Goal: Task Accomplishment & Management: Manage account settings

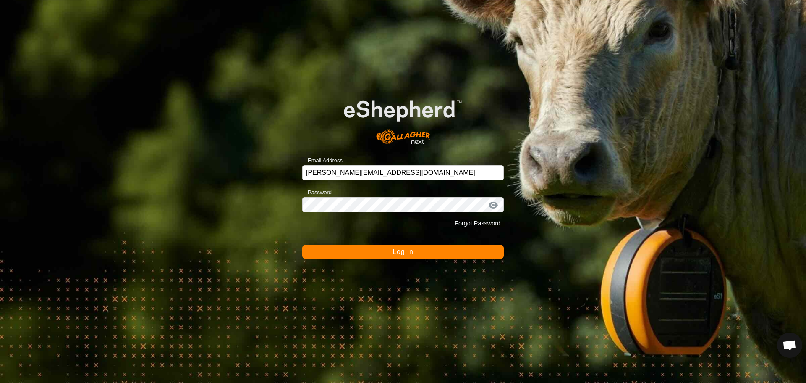
click at [407, 252] on span "Log In" at bounding box center [403, 251] width 21 height 7
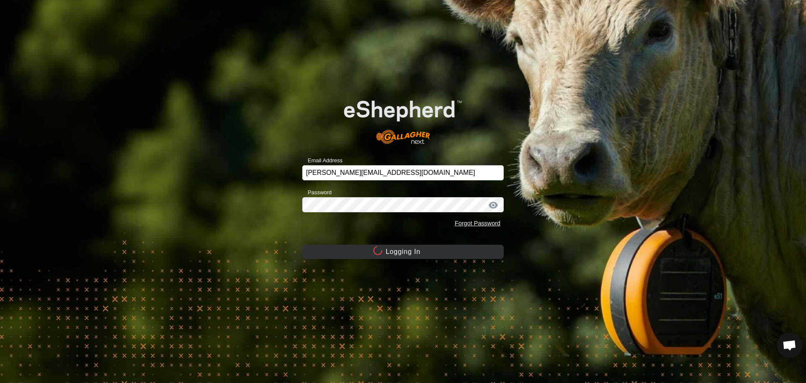
click at [407, 252] on button "Logging In" at bounding box center [403, 251] width 202 height 14
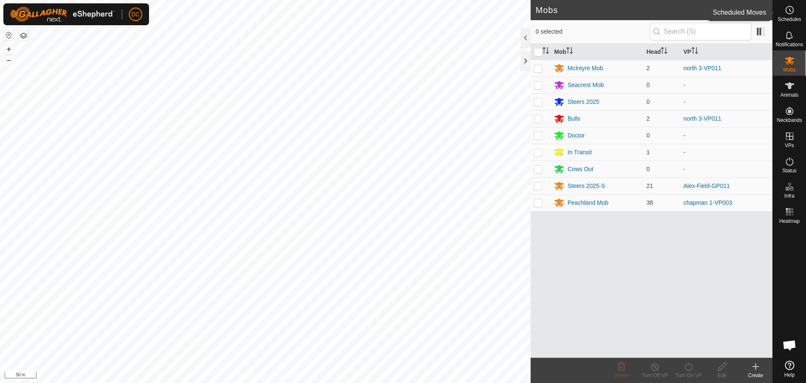
click at [790, 10] on icon at bounding box center [790, 10] width 1 height 3
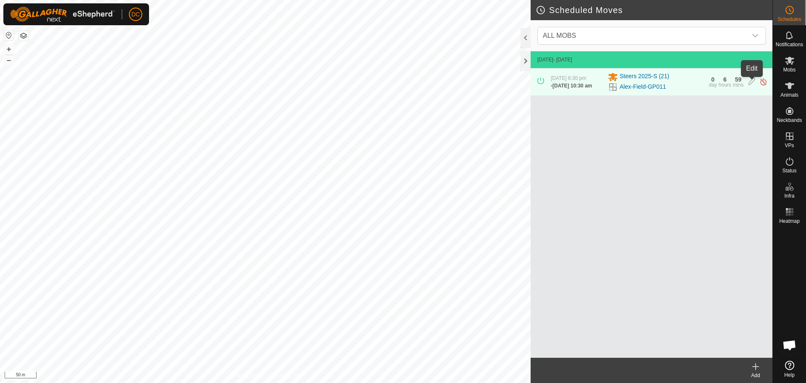
click at [751, 83] on icon at bounding box center [752, 81] width 7 height 9
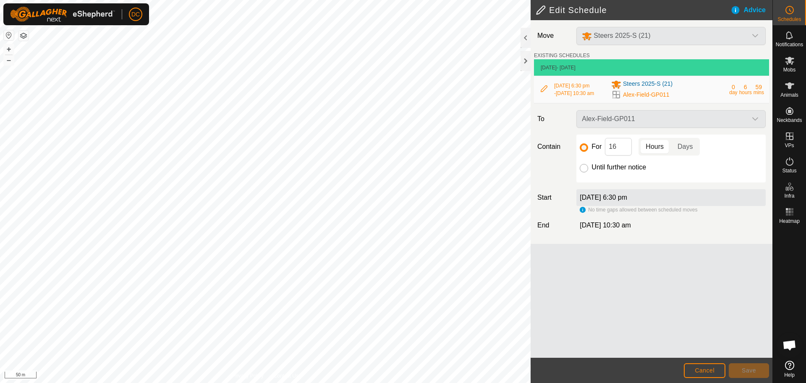
click at [582, 170] on input "Until further notice" at bounding box center [584, 168] width 8 height 8
radio input "true"
click at [746, 367] on span "Save" at bounding box center [749, 370] width 14 height 7
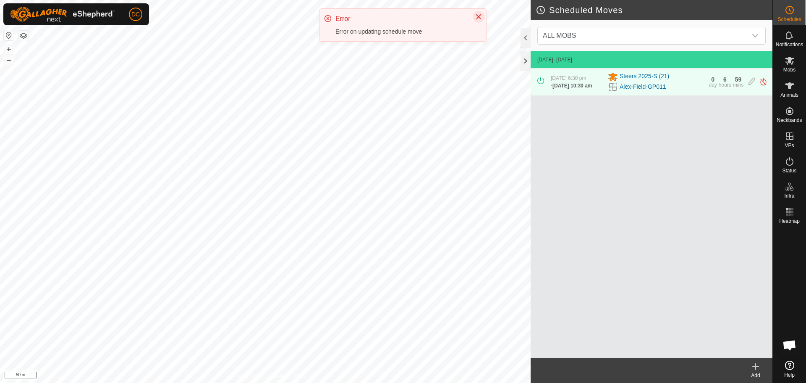
click at [480, 19] on icon "Close" at bounding box center [478, 16] width 7 height 7
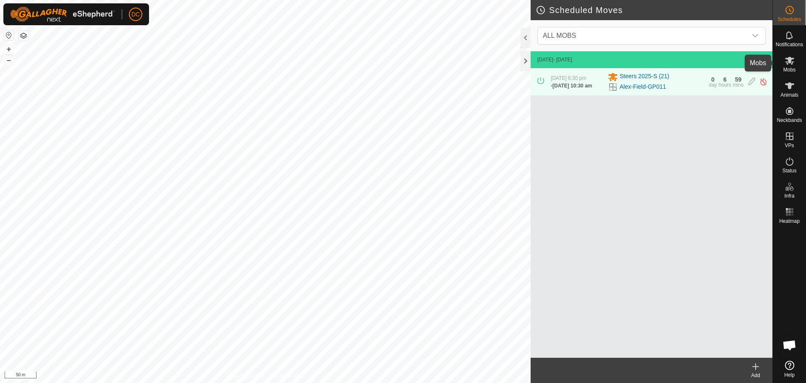
click at [788, 55] on es-mob-svg-icon at bounding box center [789, 60] width 15 height 13
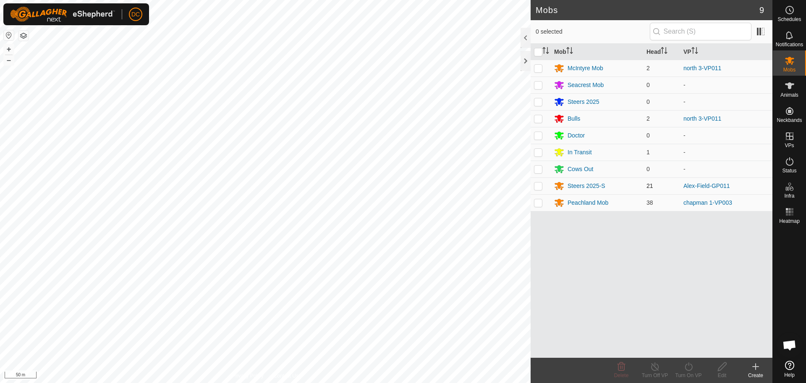
click at [538, 186] on p-checkbox at bounding box center [538, 185] width 8 height 7
checkbox input "true"
click at [687, 370] on icon at bounding box center [689, 366] width 8 height 8
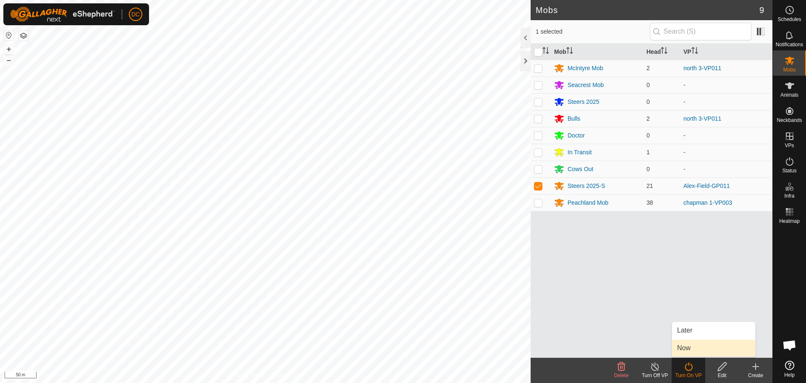
click at [690, 347] on link "Now" at bounding box center [713, 347] width 83 height 17
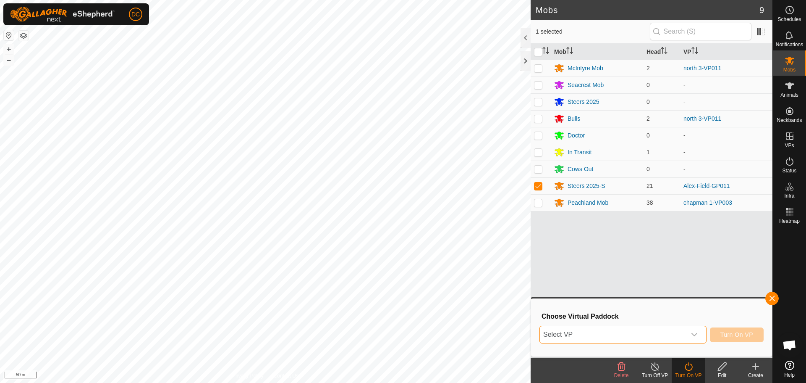
click at [646, 330] on span "Select VP" at bounding box center [613, 334] width 146 height 17
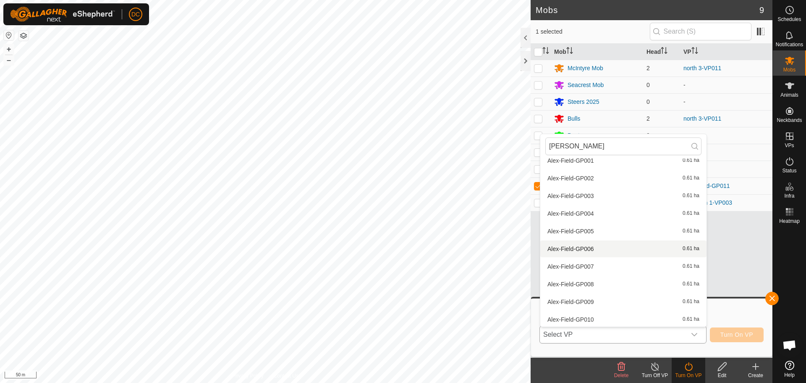
scroll to position [93, 0]
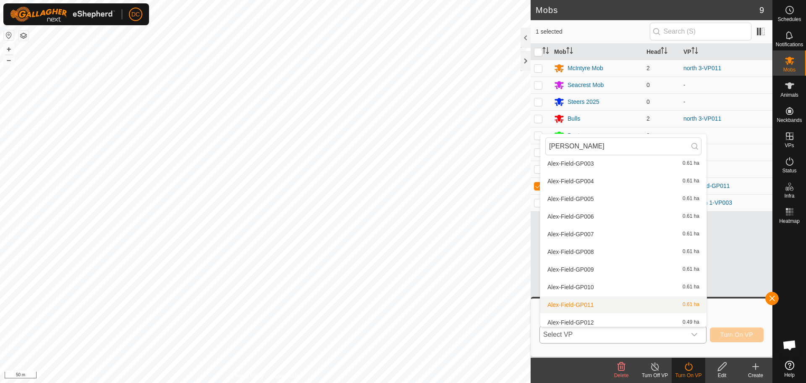
type input "[PERSON_NAME]"
click at [600, 300] on li "Alex-Field-GP011 0.61 ha" at bounding box center [623, 304] width 166 height 17
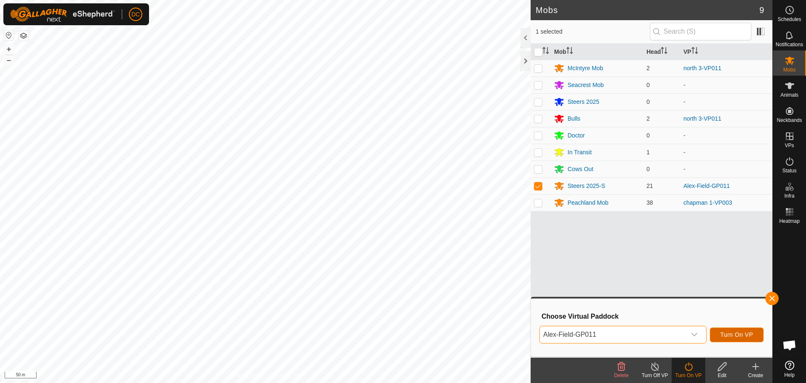
click at [739, 334] on span "Turn On VP" at bounding box center [737, 334] width 33 height 7
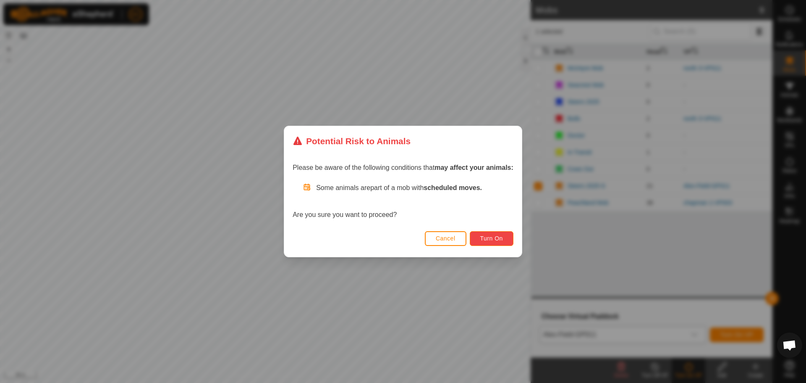
click at [494, 239] on span "Turn On" at bounding box center [491, 238] width 23 height 7
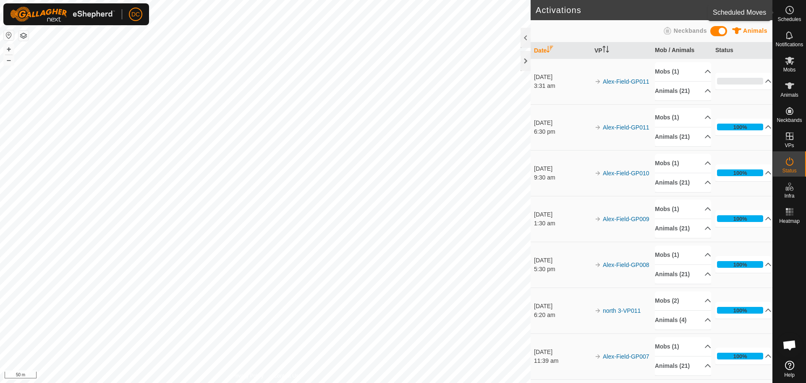
click at [788, 12] on icon at bounding box center [790, 10] width 10 height 10
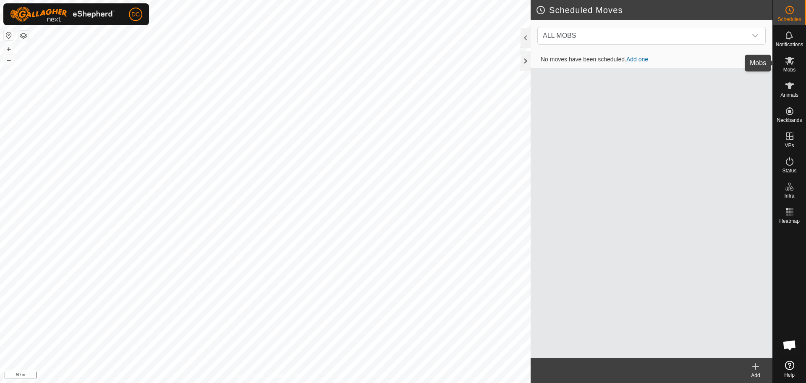
click at [787, 64] on icon at bounding box center [789, 61] width 9 height 8
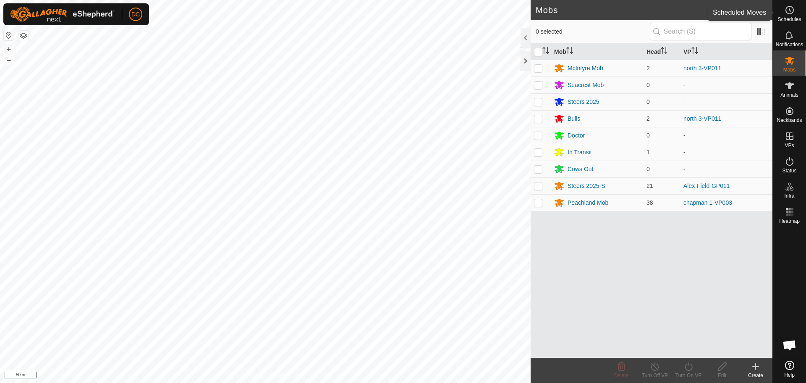
click at [791, 13] on icon at bounding box center [790, 10] width 10 height 10
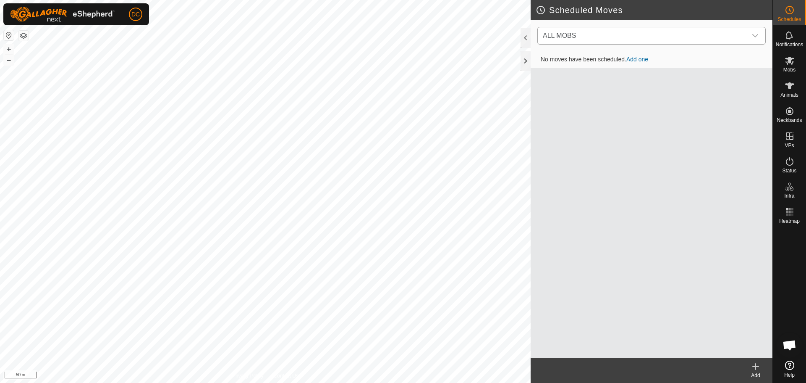
click at [629, 36] on span "ALL MOBS" at bounding box center [643, 35] width 207 height 17
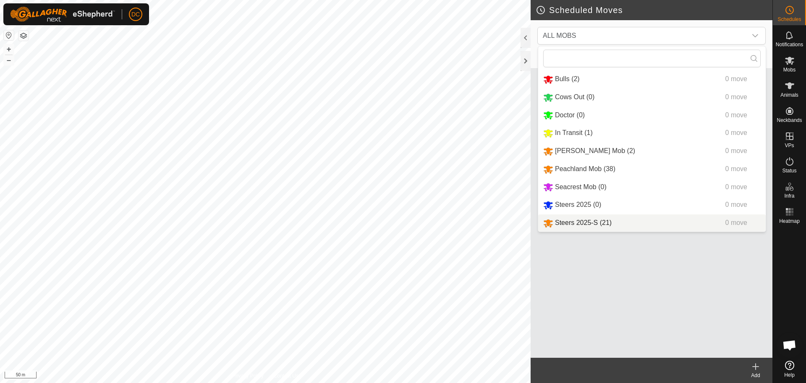
click at [756, 368] on icon at bounding box center [756, 366] width 0 height 6
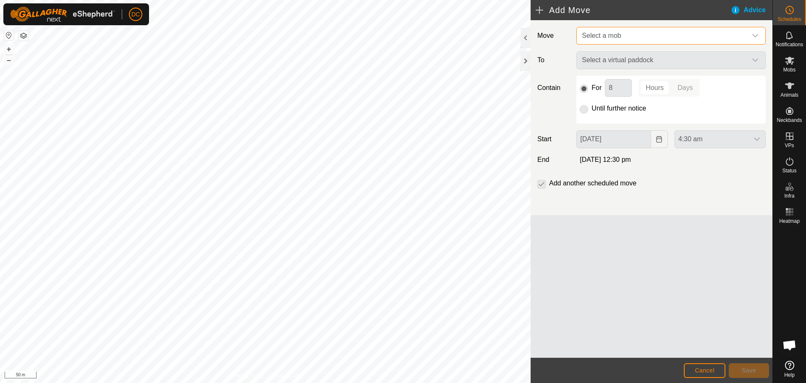
click at [627, 34] on span "Select a mob" at bounding box center [663, 35] width 168 height 17
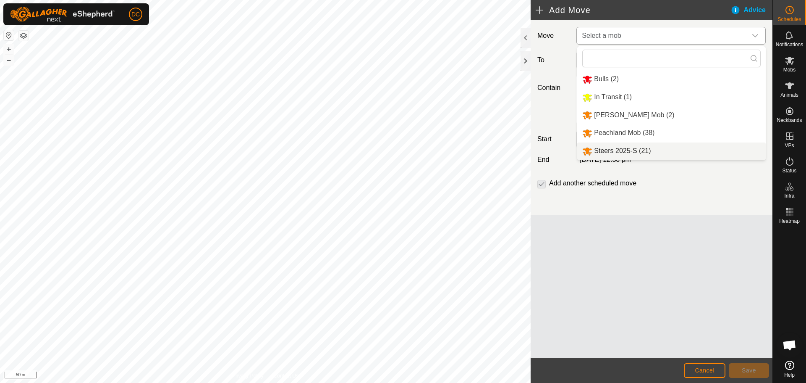
click at [623, 152] on li "Steers 2025-S (21)" at bounding box center [671, 150] width 189 height 17
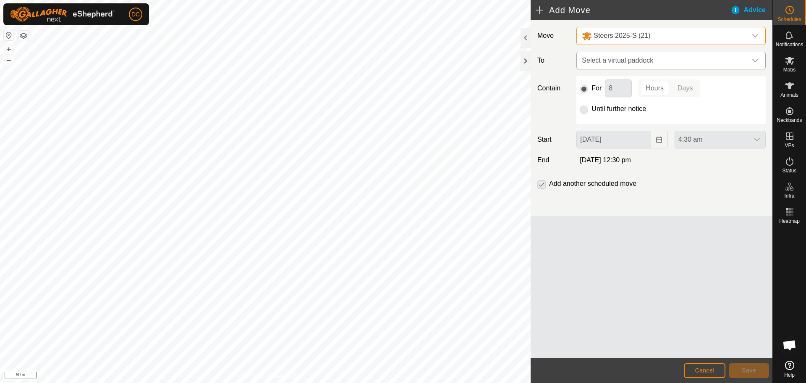
click at [608, 62] on span "Select a virtual paddock" at bounding box center [663, 60] width 168 height 17
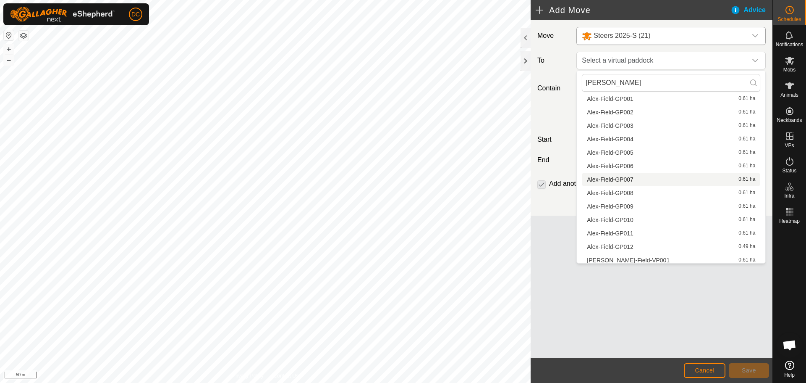
scroll to position [52, 0]
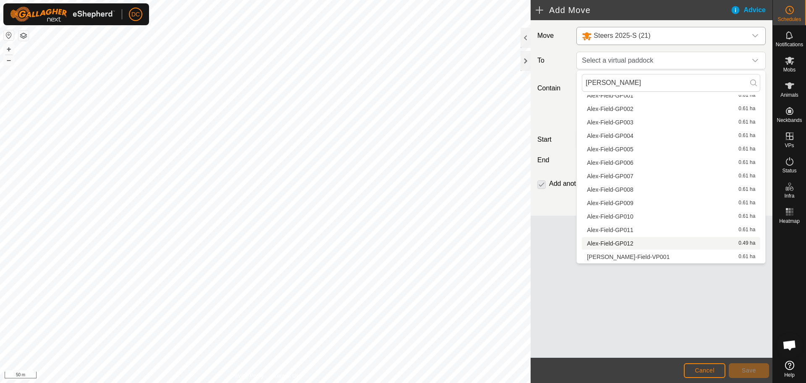
type input "[PERSON_NAME]"
click at [635, 241] on li "Alex-Field-GP012 0.49 ha" at bounding box center [671, 243] width 178 height 13
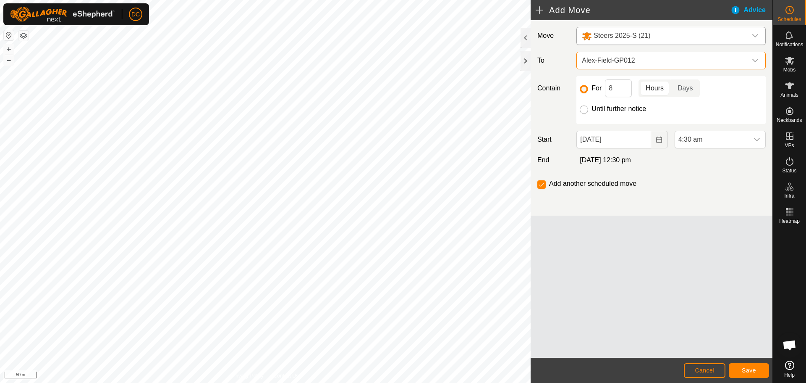
click at [583, 111] on input "Until further notice" at bounding box center [584, 109] width 8 height 8
radio input "true"
checkbox input "false"
click at [758, 139] on icon "dropdown trigger" at bounding box center [757, 139] width 6 height 3
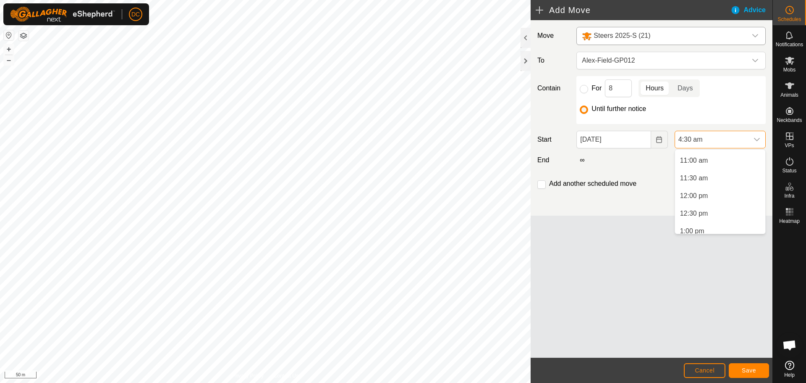
scroll to position [427, 0]
click at [695, 187] on li "1:00 pm" at bounding box center [720, 189] width 90 height 17
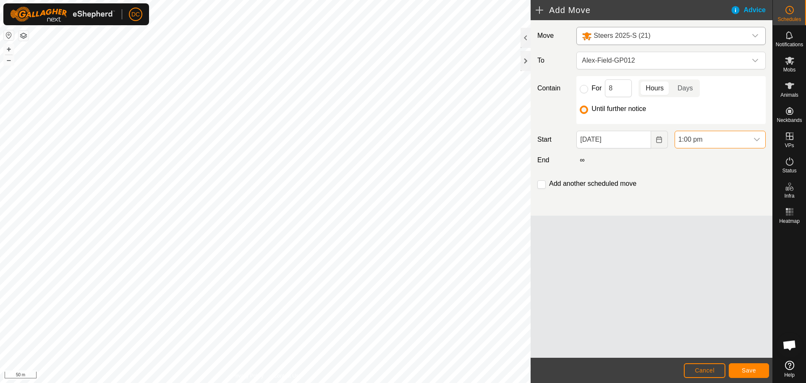
scroll to position [159, 0]
click at [747, 368] on span "Save" at bounding box center [749, 370] width 14 height 7
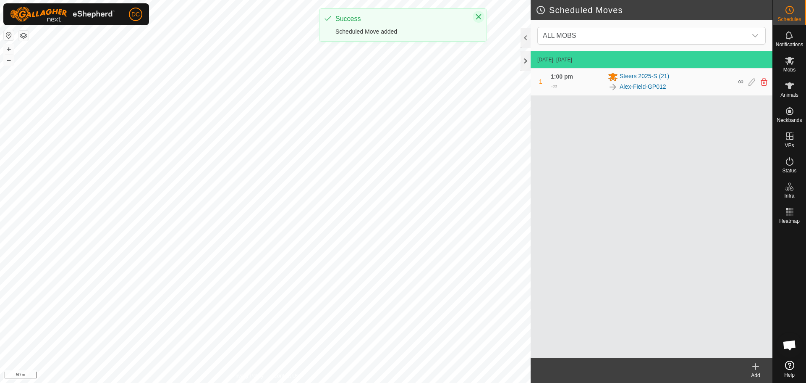
click at [479, 17] on icon "Close" at bounding box center [478, 16] width 5 height 5
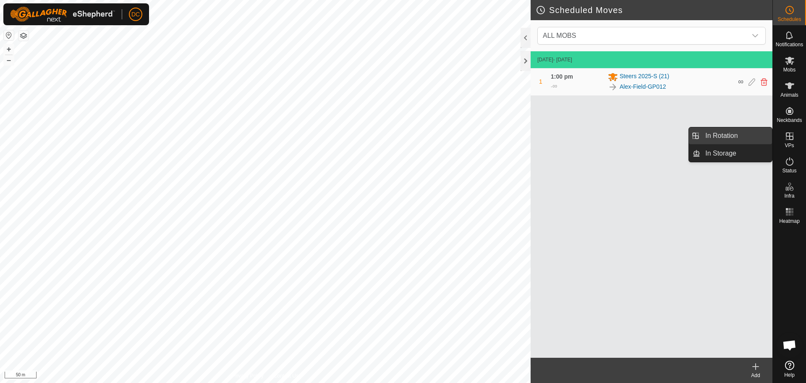
click at [730, 134] on link "In Rotation" at bounding box center [736, 135] width 72 height 17
